Goal: Transaction & Acquisition: Purchase product/service

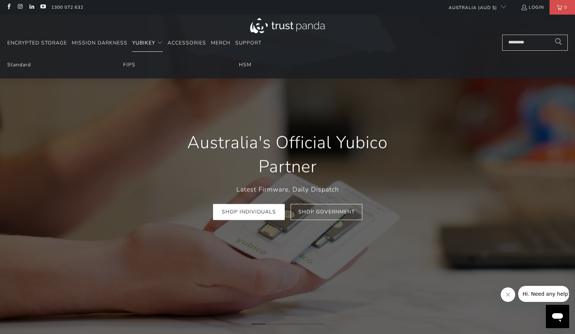
click at [155, 41] on span "YubiKey" at bounding box center [143, 42] width 23 height 7
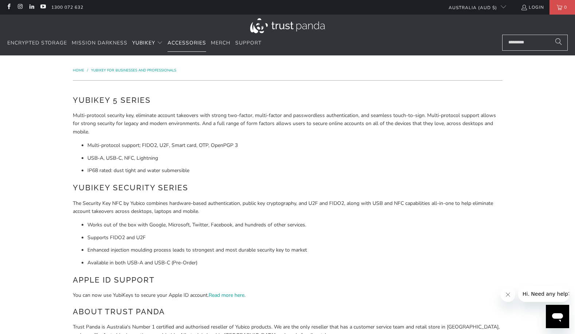
click at [195, 41] on span "Accessories" at bounding box center [187, 42] width 39 height 7
